Goal: Information Seeking & Learning: Find specific fact

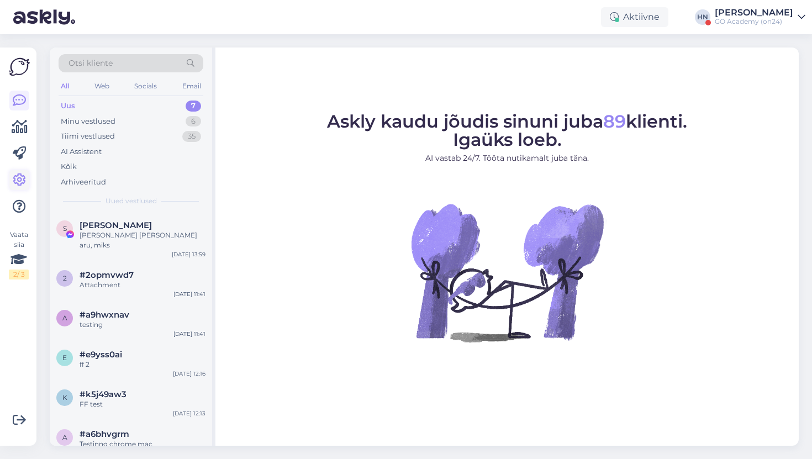
click at [25, 173] on icon at bounding box center [19, 179] width 13 height 13
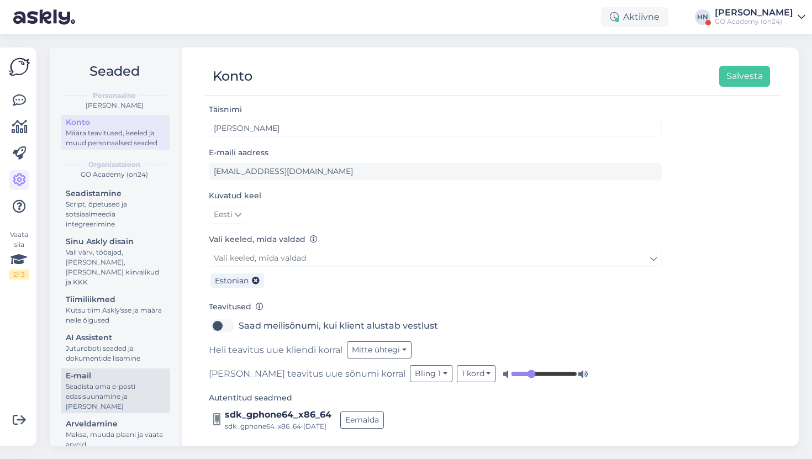
click at [114, 382] on div "Seadista oma e-posti edasisuunamine ja [PERSON_NAME]" at bounding box center [115, 397] width 99 height 30
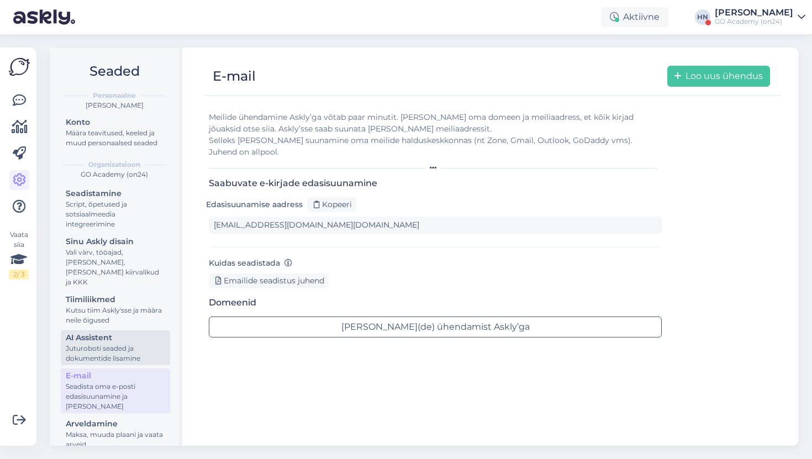
click at [116, 345] on div "Juturoboti seaded ja dokumentide lisamine" at bounding box center [115, 354] width 99 height 20
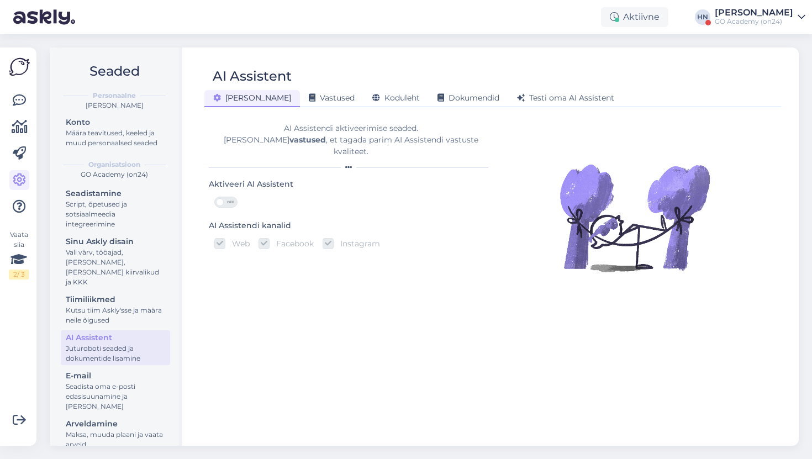
click at [387, 108] on div "AI Assistent [PERSON_NAME] Vastused Koduleht Dokumendid [PERSON_NAME] oma AI As…" at bounding box center [493, 247] width 612 height 398
click at [367, 103] on div "Koduleht" at bounding box center [396, 98] width 65 height 17
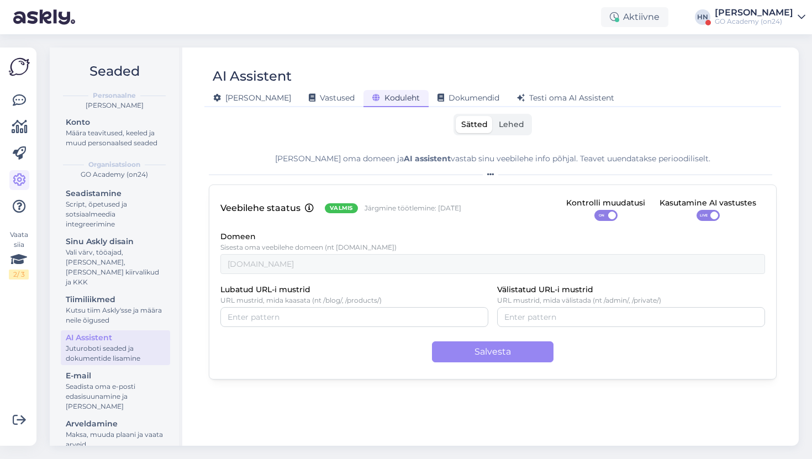
click at [500, 122] on span "Lehed" at bounding box center [511, 124] width 25 height 10
click at [493, 116] on input "Lehed" at bounding box center [493, 116] width 0 height 0
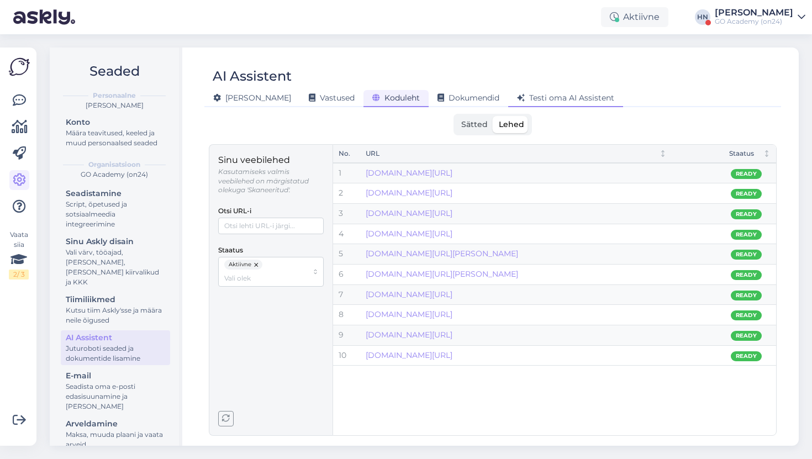
click at [540, 99] on span "Testi oma AI Assistent" at bounding box center [565, 98] width 97 height 10
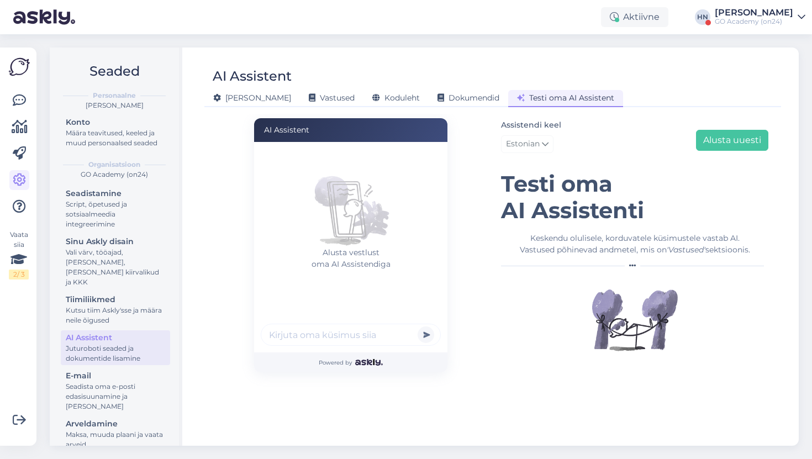
click at [351, 342] on input "text" at bounding box center [351, 335] width 180 height 22
type input "Stroma patja on teil ?"
click at [418, 327] on button "submit" at bounding box center [426, 335] width 17 height 17
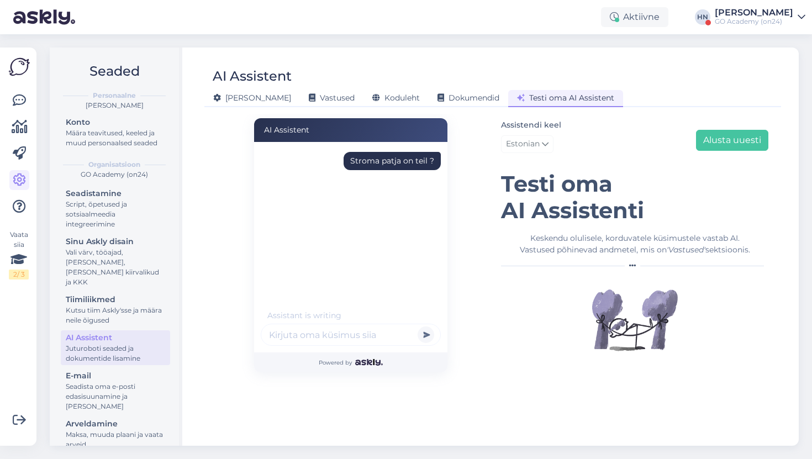
click at [314, 335] on input "text" at bounding box center [351, 335] width 180 height 22
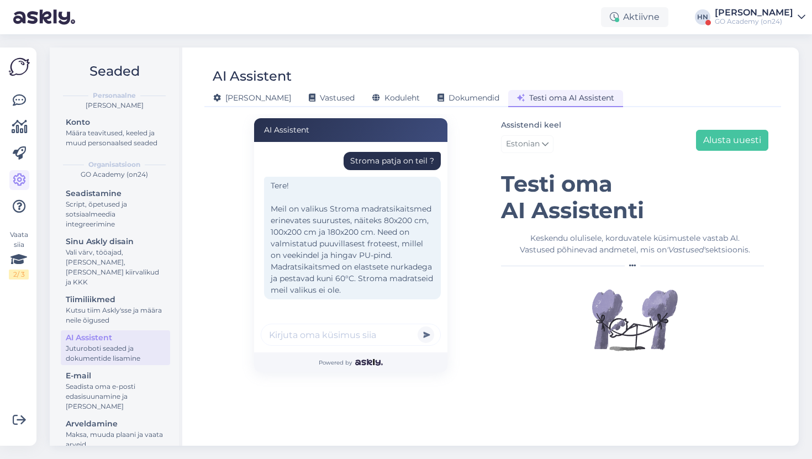
scroll to position [2, 0]
click at [314, 335] on input "text" at bounding box center [351, 335] width 180 height 22
click at [333, 246] on div "Tere! Meil on valikus Stroma madratsikaitsmed erinevates suurustes, näiteks 80x…" at bounding box center [352, 236] width 177 height 123
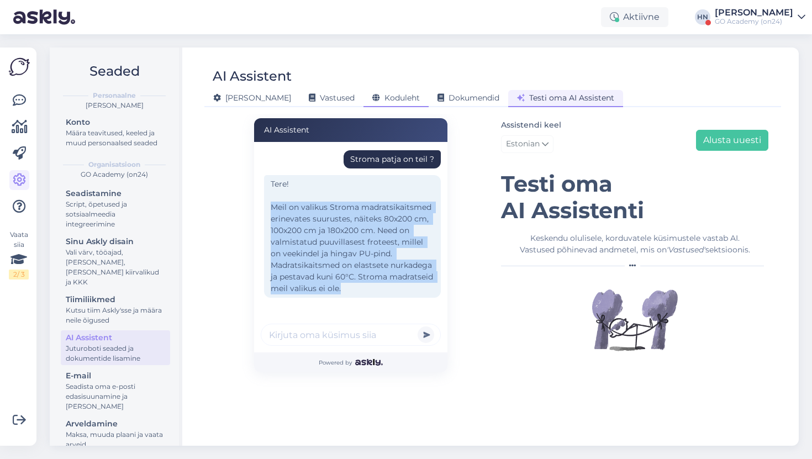
click at [372, 101] on span "Koduleht" at bounding box center [396, 98] width 48 height 10
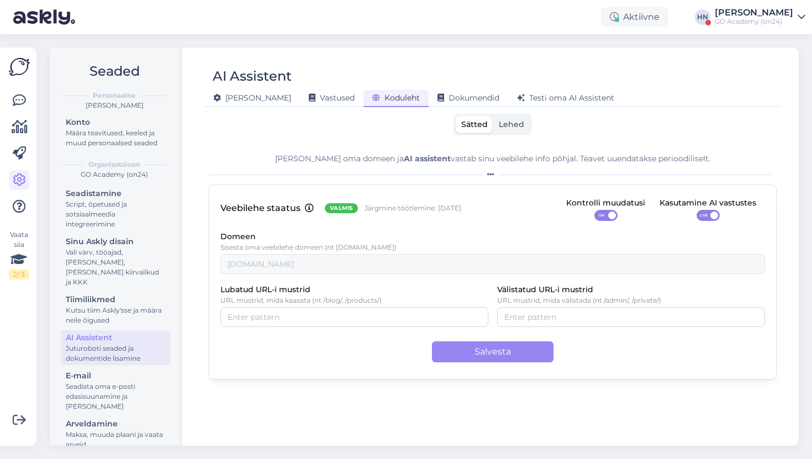
click at [523, 130] on label "Lehed" at bounding box center [511, 124] width 36 height 17
click at [493, 116] on input "Lehed" at bounding box center [493, 116] width 0 height 0
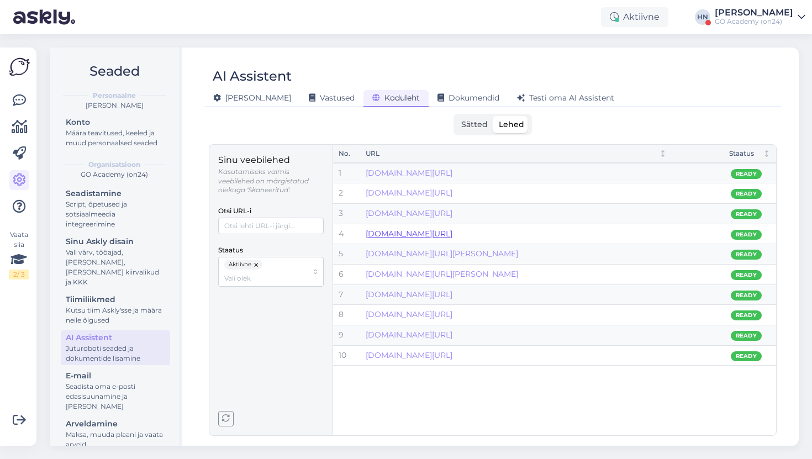
click at [453, 232] on link "[DOMAIN_NAME][URL]" at bounding box center [409, 234] width 87 height 10
